Goal: Find specific page/section: Find specific page/section

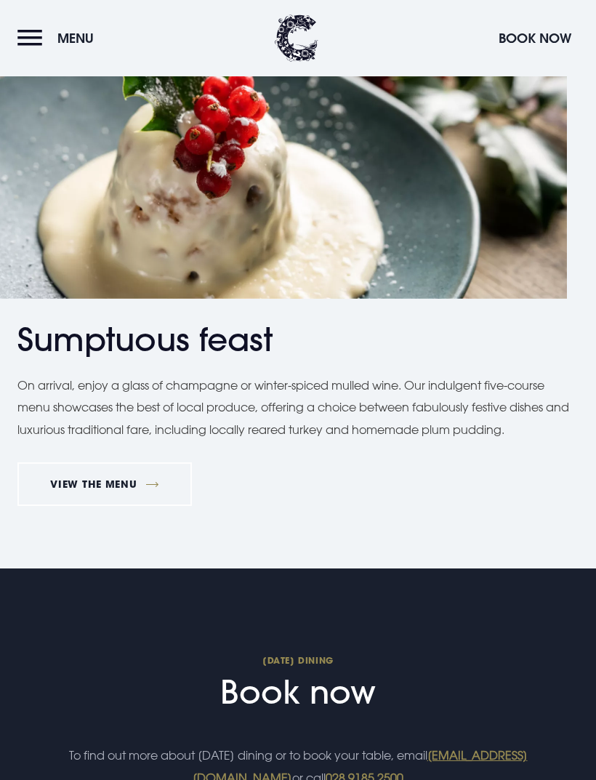
scroll to position [1242, 0]
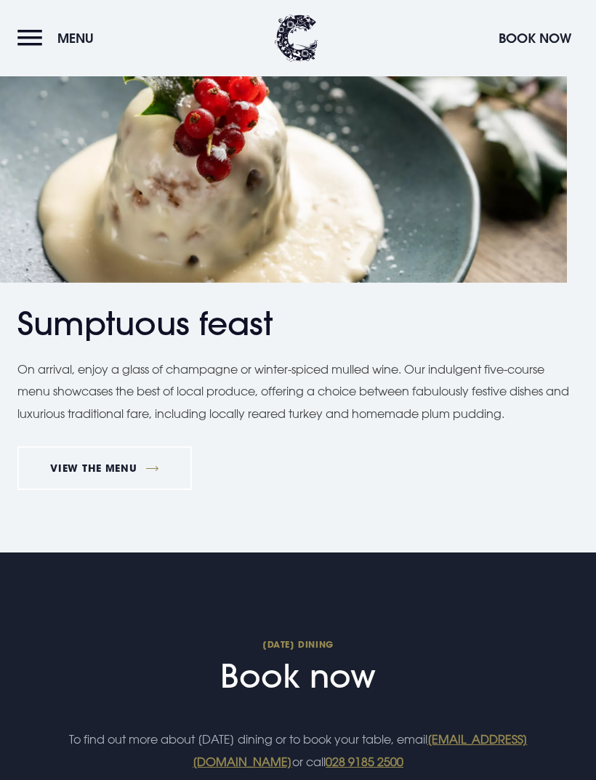
click at [73, 457] on link "VIEW THE MENU" at bounding box center [104, 468] width 174 height 44
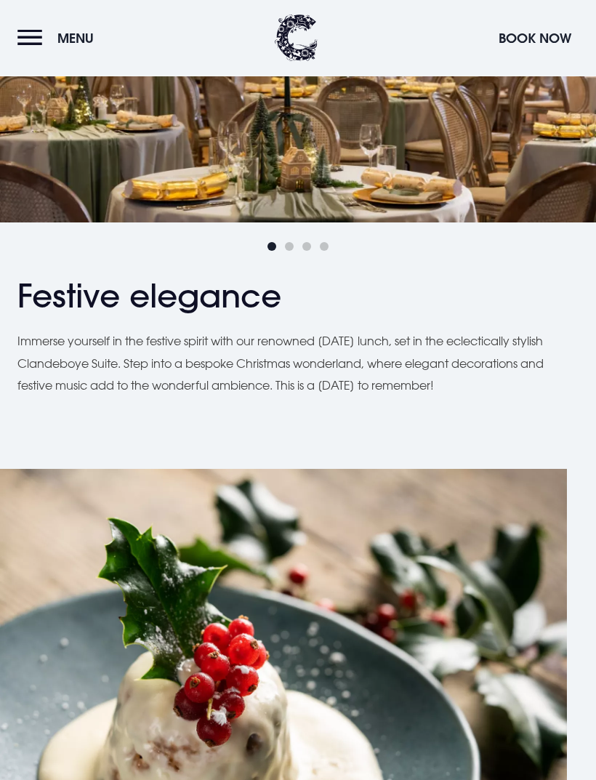
scroll to position [655, 0]
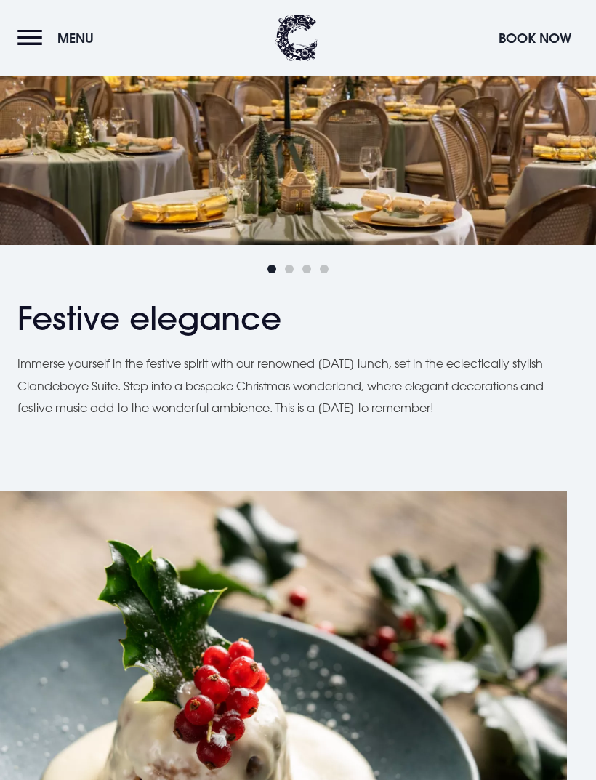
click at [28, 39] on button "Menu" at bounding box center [59, 38] width 84 height 31
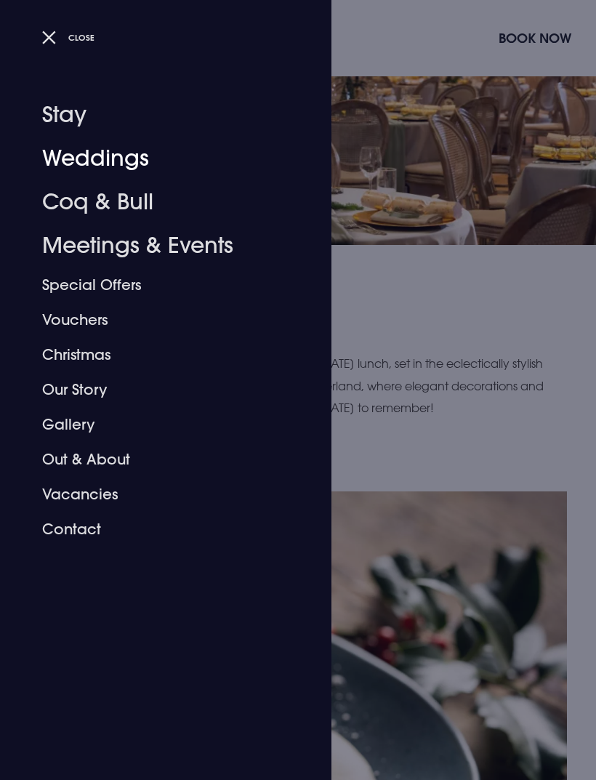
click at [138, 164] on link "Weddings" at bounding box center [157, 159] width 230 height 44
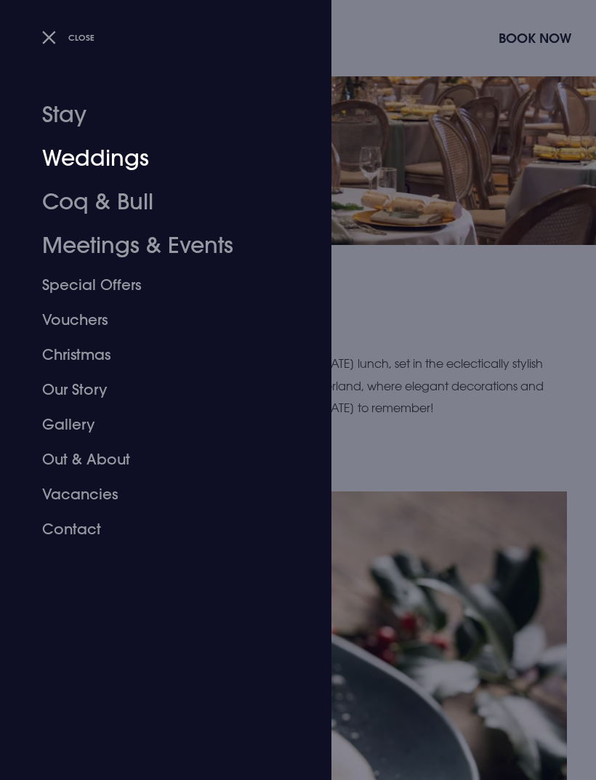
click at [138, 152] on link "Weddings" at bounding box center [157, 159] width 230 height 44
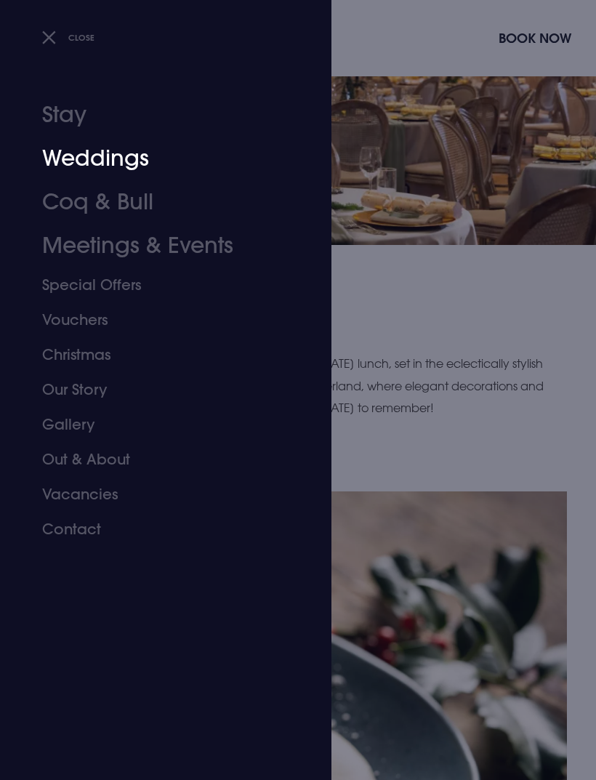
click at [134, 156] on link "Weddings" at bounding box center [157, 159] width 230 height 44
click at [515, 327] on div at bounding box center [298, 390] width 596 height 780
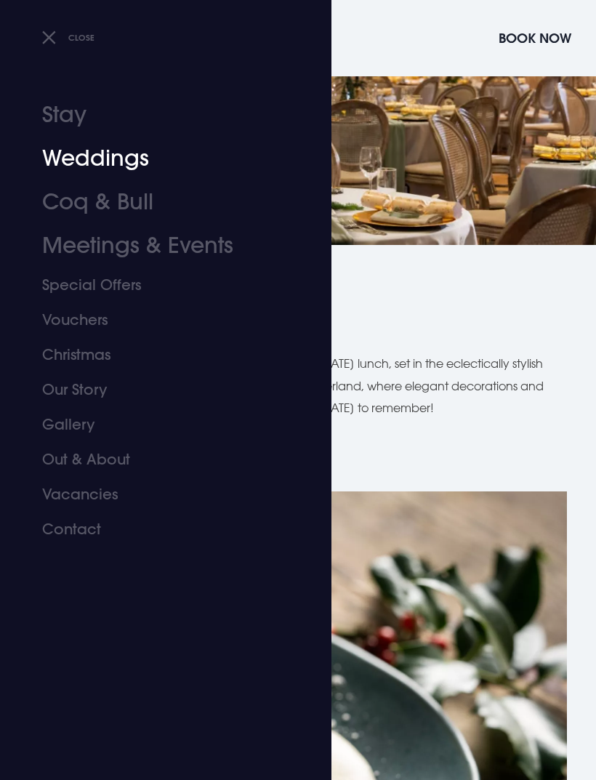
click at [55, 424] on link "Gallery" at bounding box center [157, 424] width 230 height 35
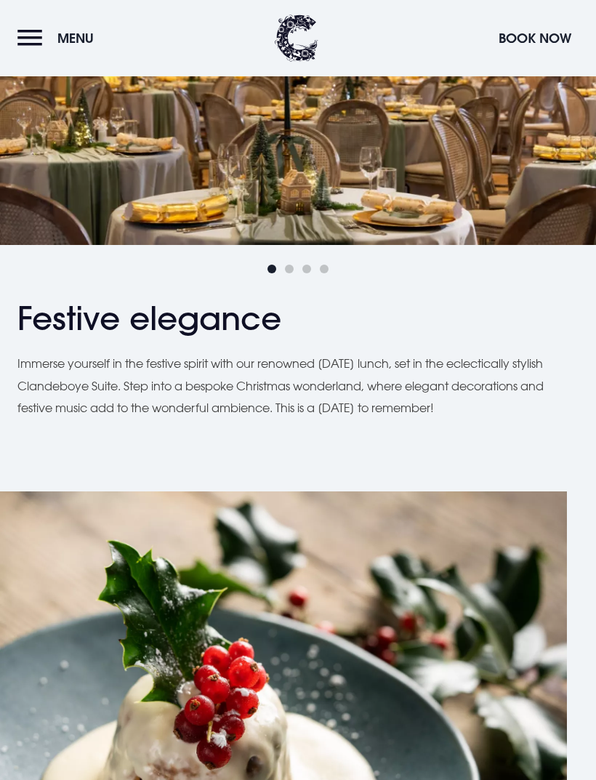
click at [27, 38] on button "Menu" at bounding box center [59, 38] width 84 height 31
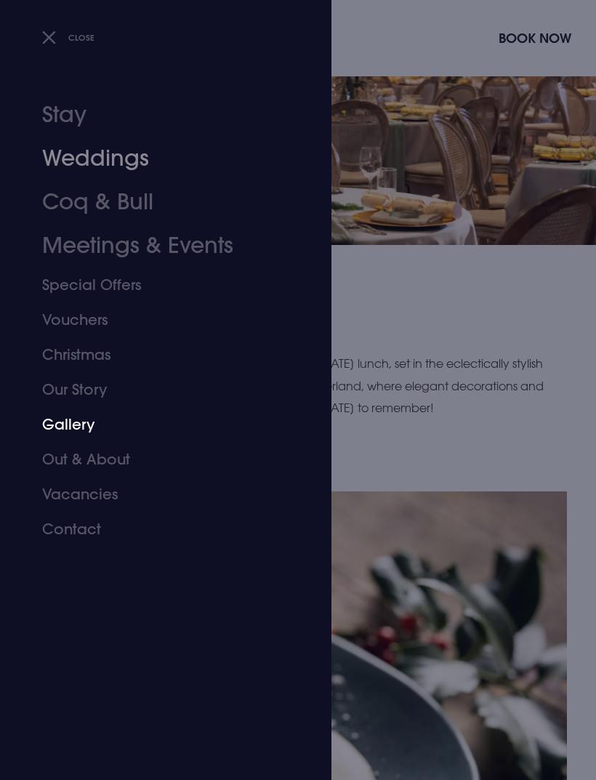
click at [84, 40] on span "Close" at bounding box center [81, 37] width 26 height 11
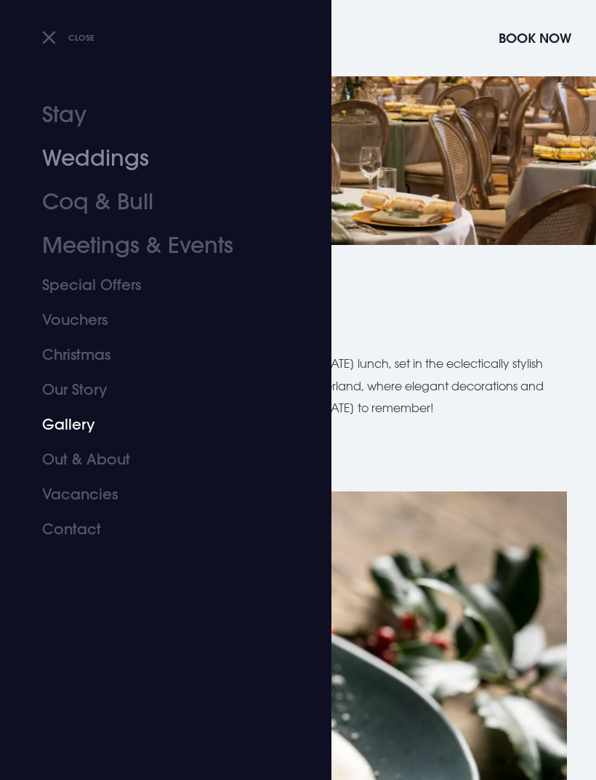
click at [76, 31] on button "Close" at bounding box center [68, 37] width 53 height 21
click at [566, 65] on div "Next slide" at bounding box center [571, 49] width 36 height 32
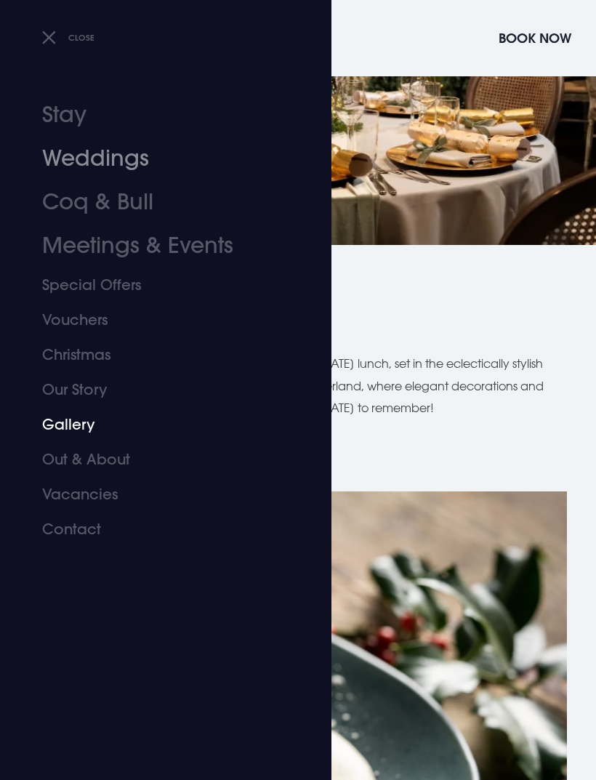
click at [35, 36] on div "Close" at bounding box center [175, 37] width 289 height 31
